Goal: Task Accomplishment & Management: Complete application form

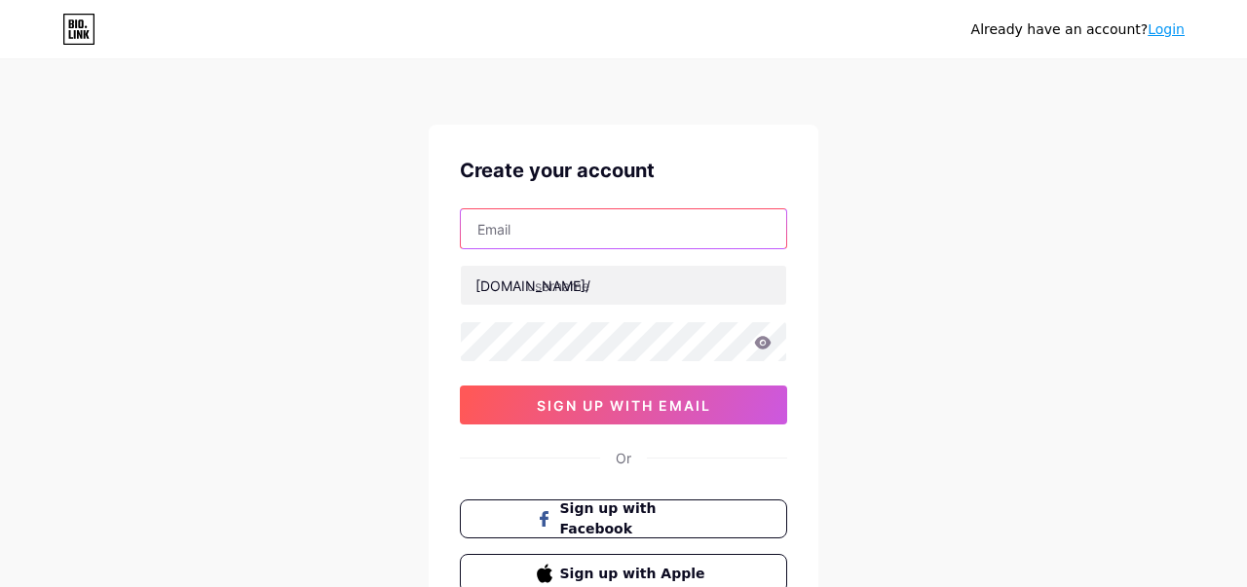
click at [531, 224] on input "text" at bounding box center [623, 228] width 325 height 39
paste input "[EMAIL_ADDRESS][DOMAIN_NAME]"
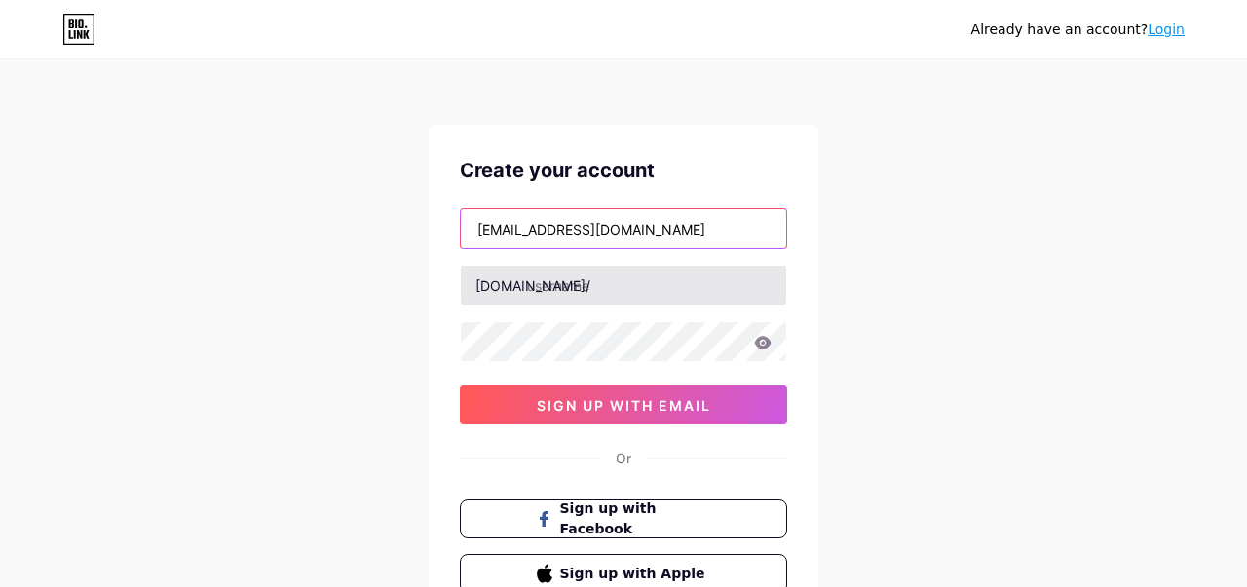
type input "[EMAIL_ADDRESS][DOMAIN_NAME]"
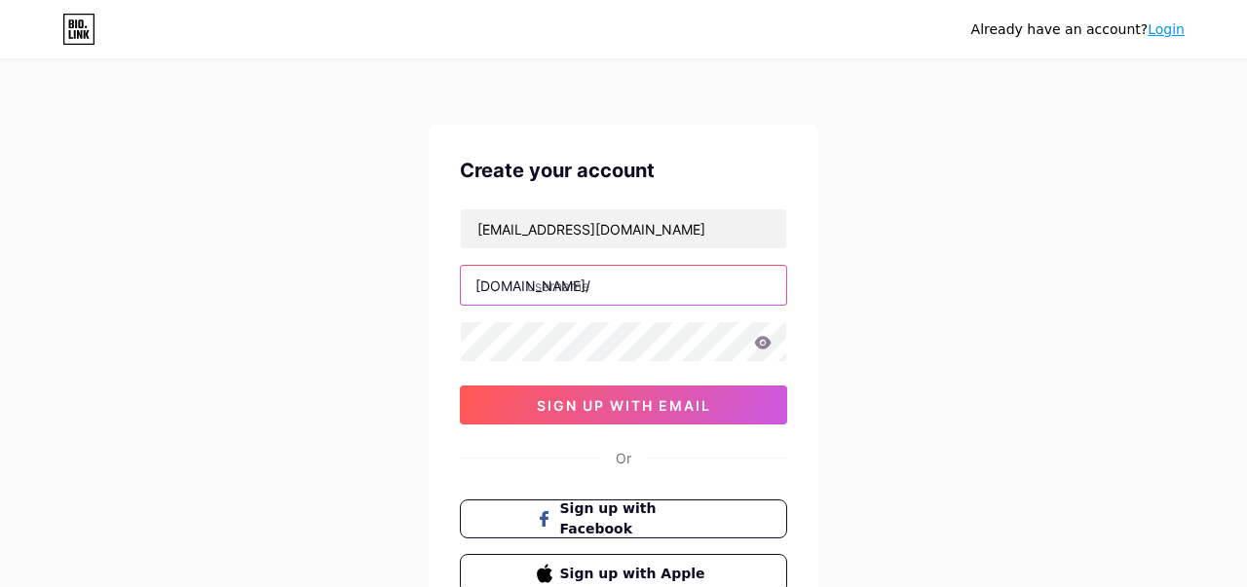
click at [609, 289] on input "text" at bounding box center [623, 285] width 325 height 39
click at [573, 286] on input "pelanggacorr" at bounding box center [623, 285] width 325 height 39
type input "pelangigacorr"
click at [762, 342] on icon at bounding box center [763, 343] width 18 height 14
click at [763, 341] on icon at bounding box center [763, 342] width 17 height 13
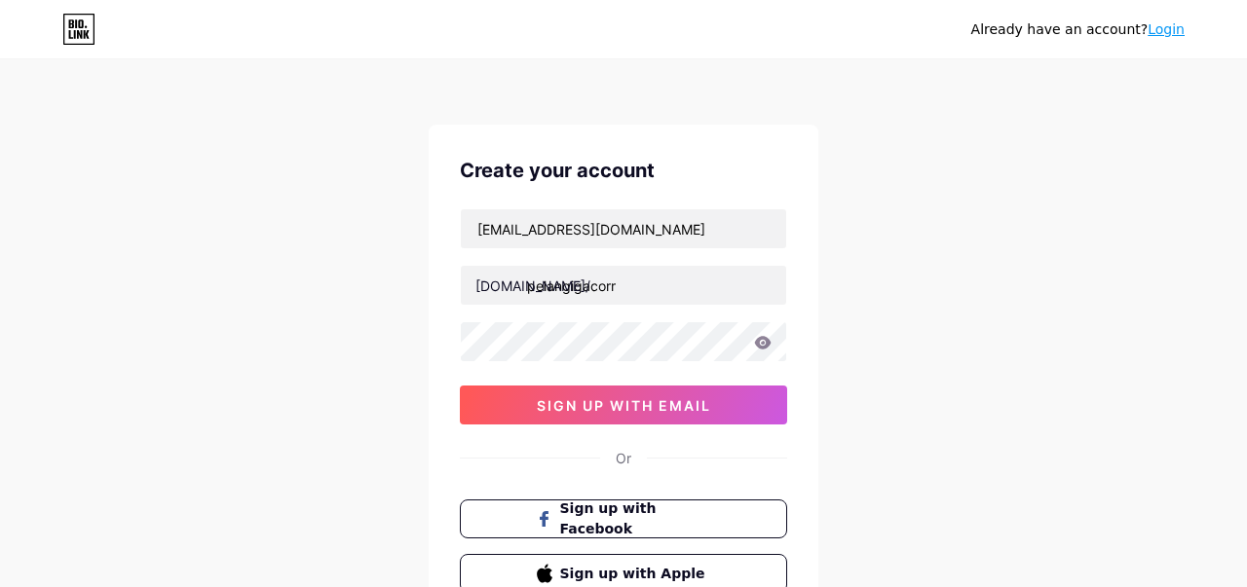
click at [767, 343] on icon at bounding box center [763, 342] width 17 height 13
click at [764, 344] on icon at bounding box center [763, 343] width 18 height 14
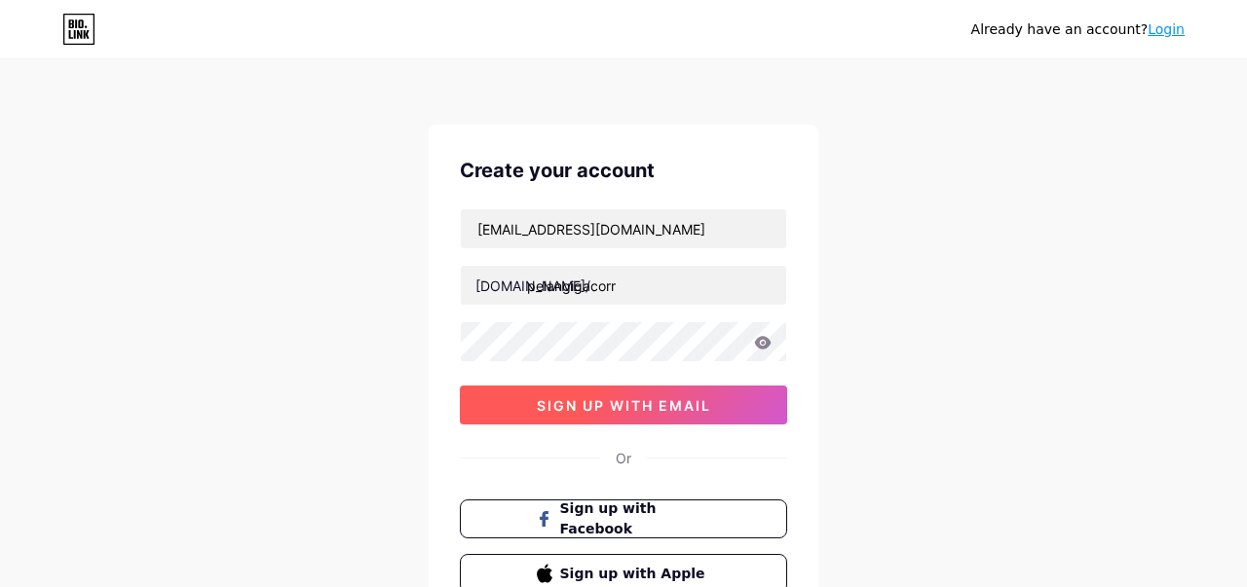
click at [712, 401] on button "sign up with email" at bounding box center [623, 405] width 327 height 39
